Goal: Information Seeking & Learning: Learn about a topic

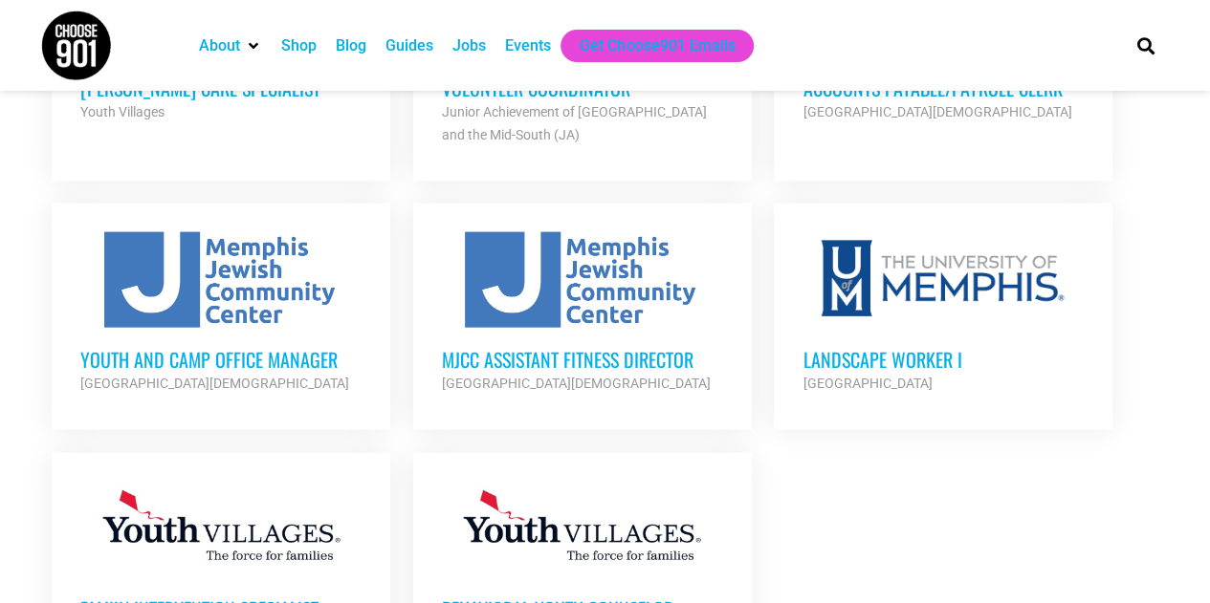
scroll to position [2104, 0]
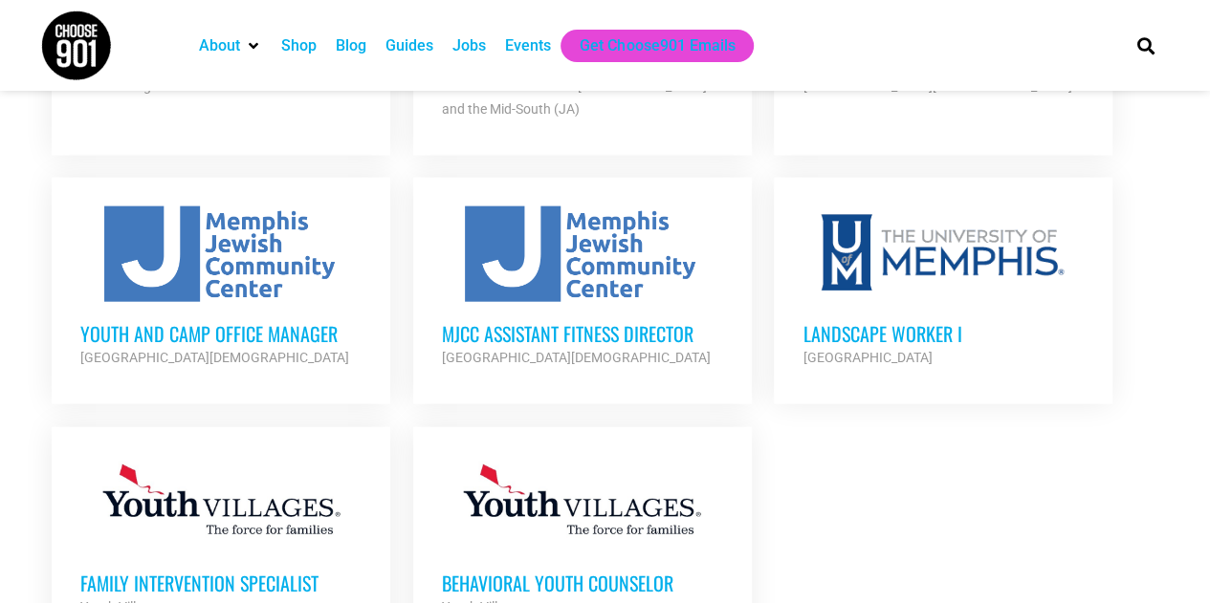
click at [570, 321] on h3 "MJCC Assistant Fitness Director" at bounding box center [582, 333] width 281 height 25
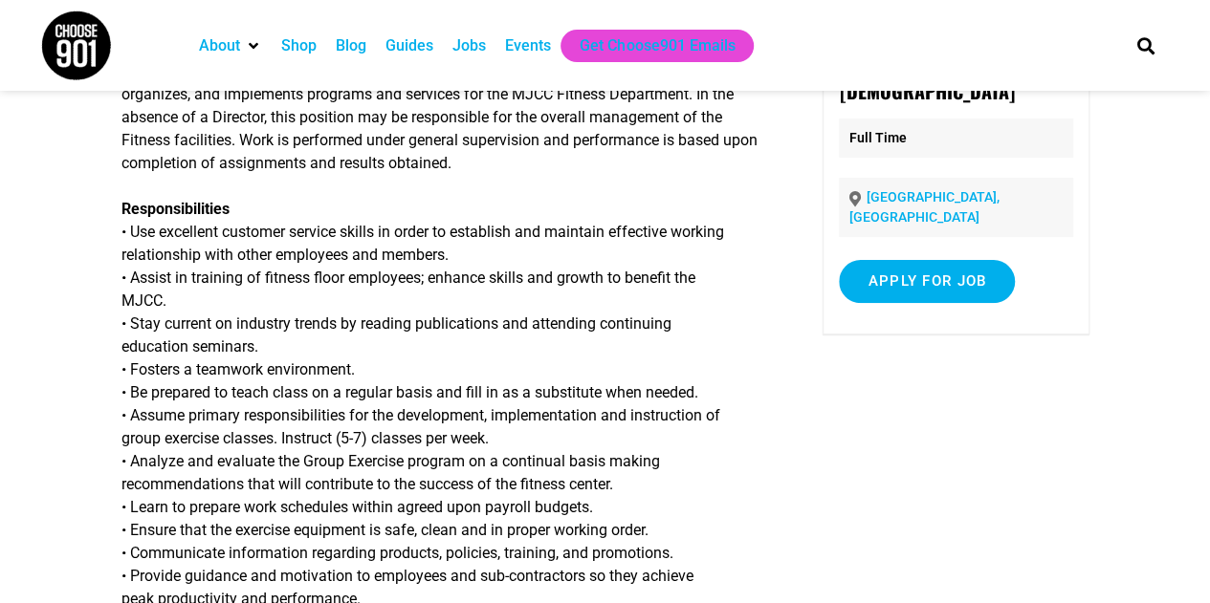
scroll to position [191, 0]
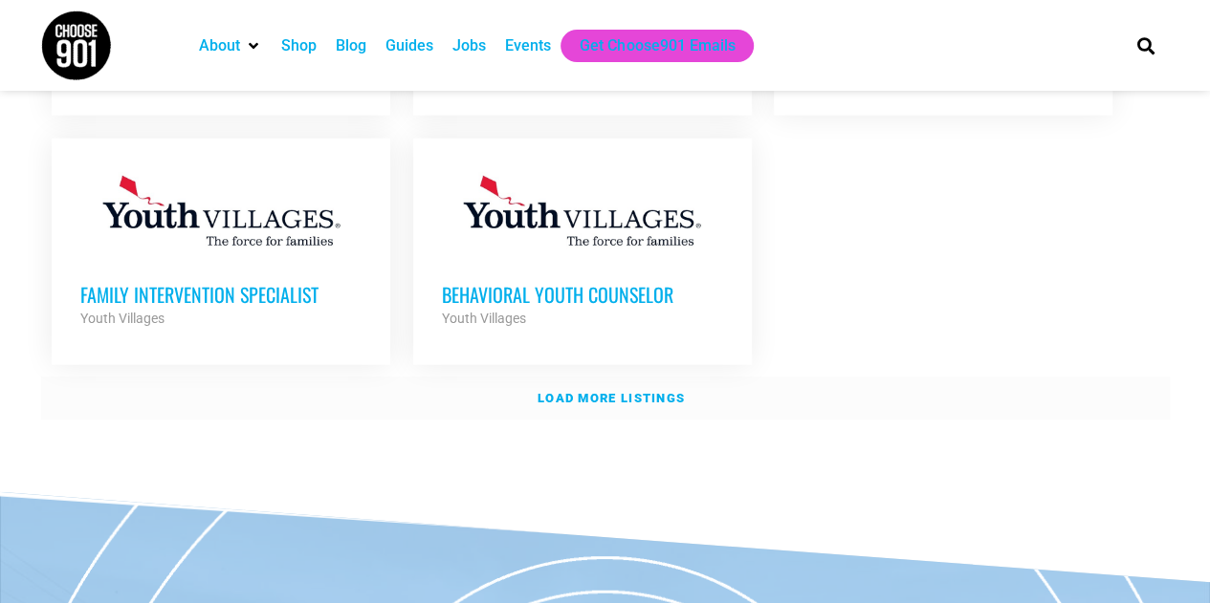
scroll to position [2390, 0]
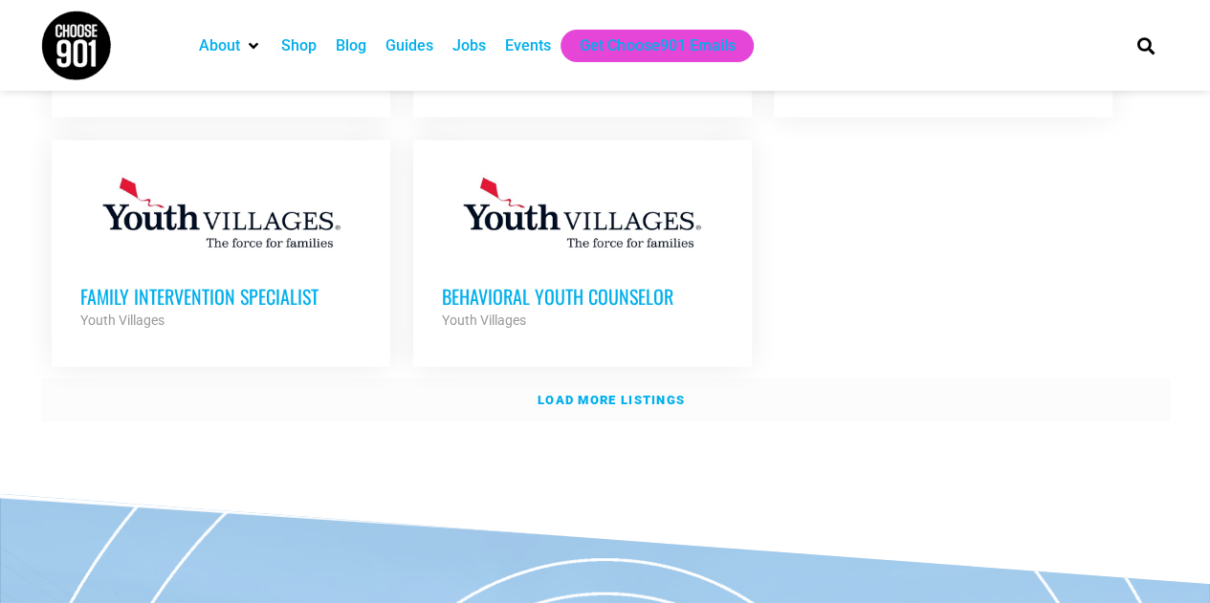
click at [647, 379] on link "Load more listings" at bounding box center [605, 401] width 1128 height 44
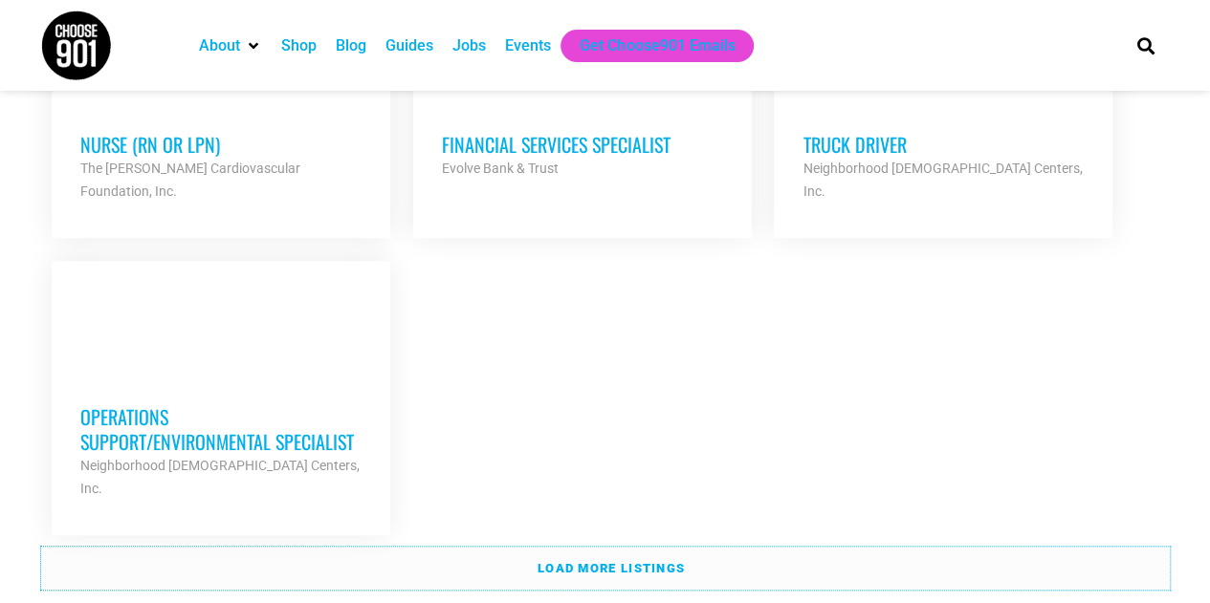
scroll to position [4207, 0]
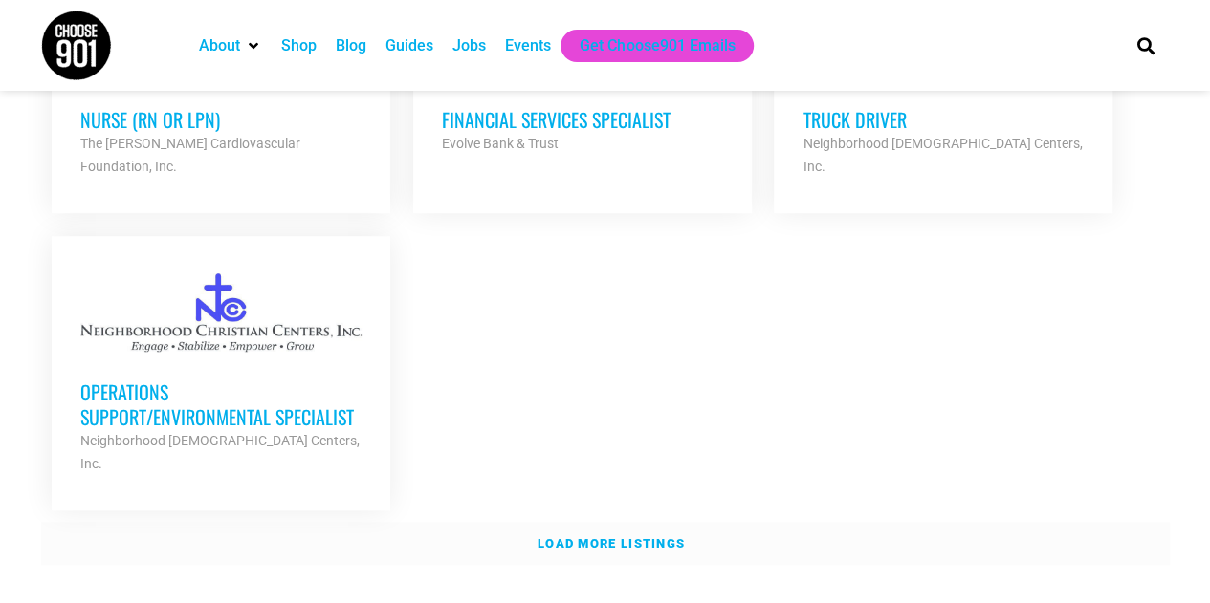
click at [619, 536] on strong "Load more listings" at bounding box center [610, 543] width 147 height 14
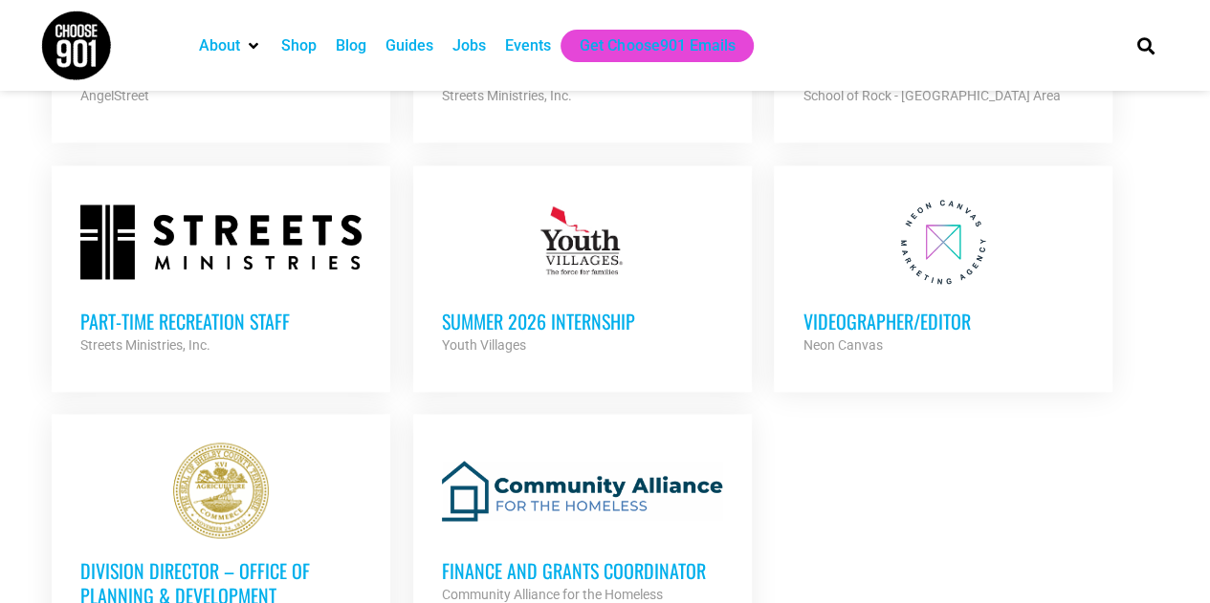
scroll to position [4972, 0]
